Goal: Task Accomplishment & Management: Complete application form

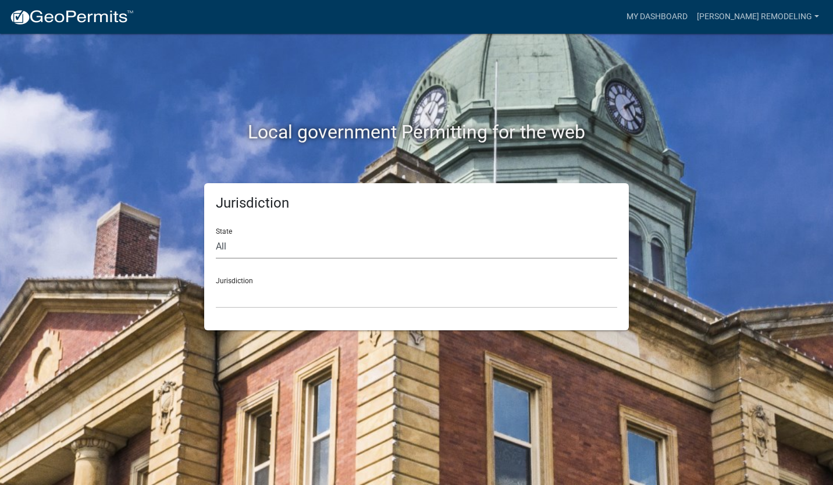
click at [305, 246] on select "All [US_STATE] [US_STATE] [US_STATE] [US_STATE] [US_STATE] [US_STATE] [US_STATE…" at bounding box center [416, 247] width 401 height 24
select select "[US_STATE]"
click at [216, 235] on select "All [US_STATE] [US_STATE] [US_STATE] [US_STATE] [US_STATE] [US_STATE] [US_STATE…" at bounding box center [416, 247] width 401 height 24
click at [263, 280] on div "Jurisdiction City of [GEOGRAPHIC_DATA], [US_STATE] City of [GEOGRAPHIC_DATA], […" at bounding box center [416, 288] width 401 height 40
click at [263, 296] on select "City of [GEOGRAPHIC_DATA], [US_STATE] City of [GEOGRAPHIC_DATA], [US_STATE] Cit…" at bounding box center [416, 296] width 401 height 24
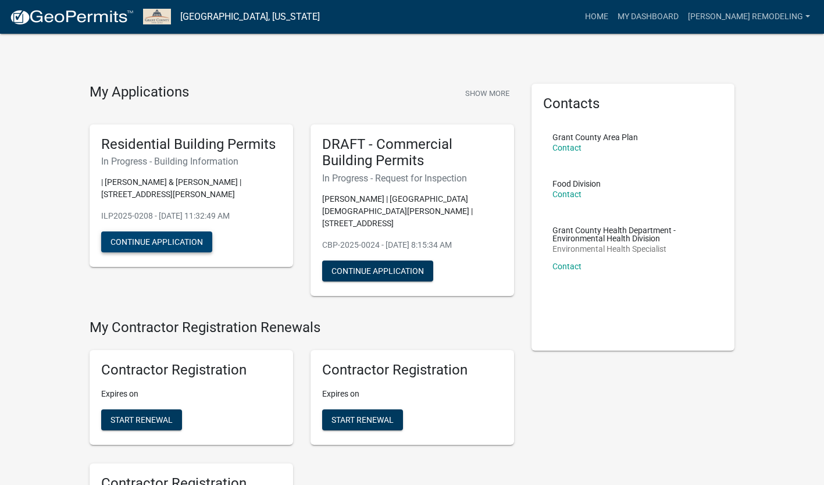
click at [189, 232] on button "Continue Application" at bounding box center [156, 242] width 111 height 21
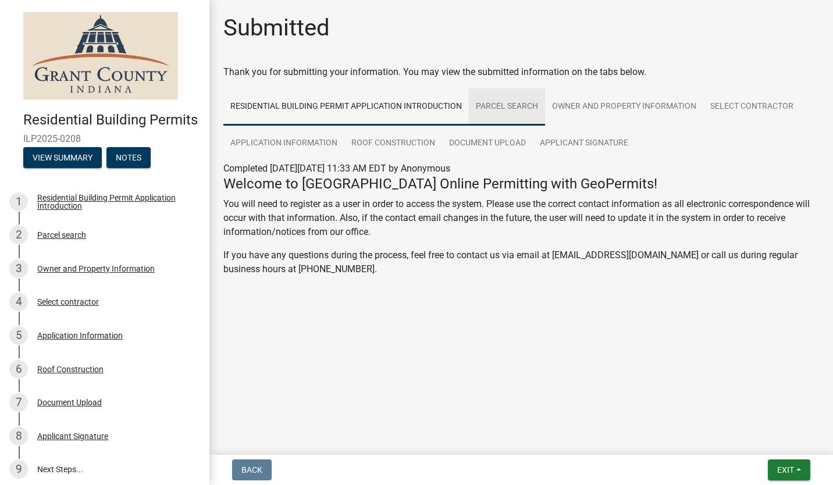
click at [511, 104] on link "Parcel search" at bounding box center [507, 106] width 76 height 37
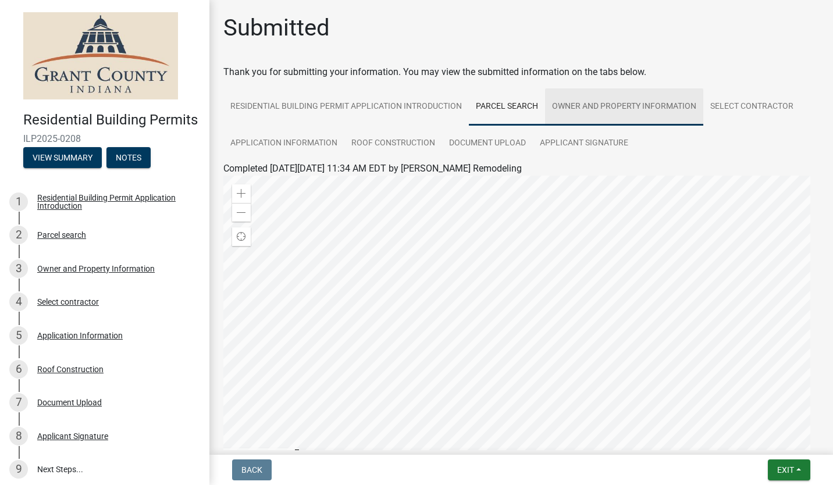
click at [610, 108] on link "Owner and Property Information" at bounding box center [624, 106] width 158 height 37
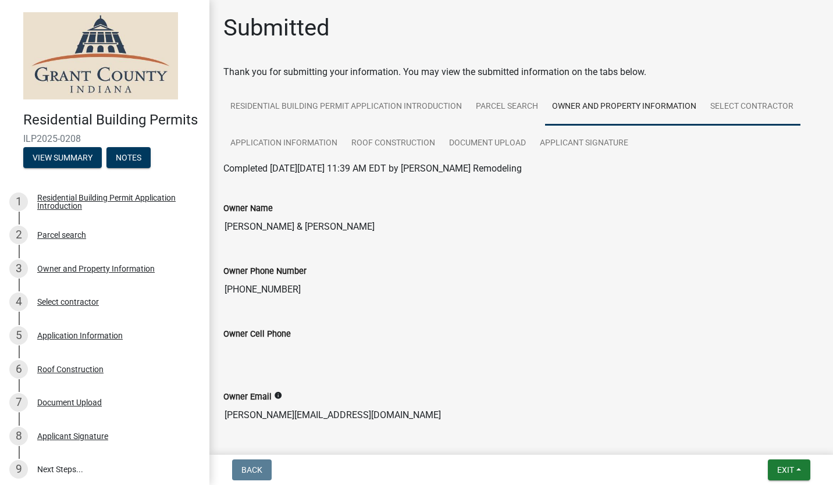
click at [747, 104] on link "Select contractor" at bounding box center [751, 106] width 97 height 37
